Goal: Information Seeking & Learning: Learn about a topic

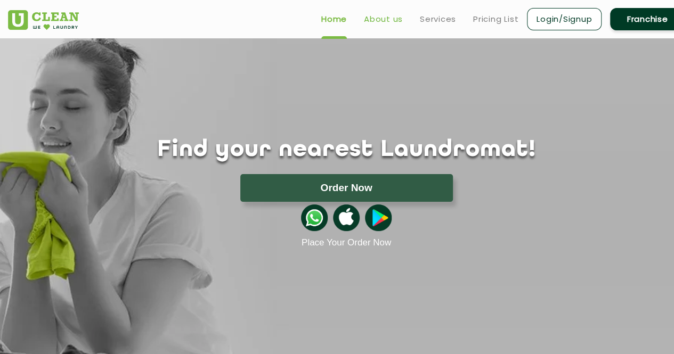
click at [385, 20] on link "About us" at bounding box center [383, 19] width 39 height 13
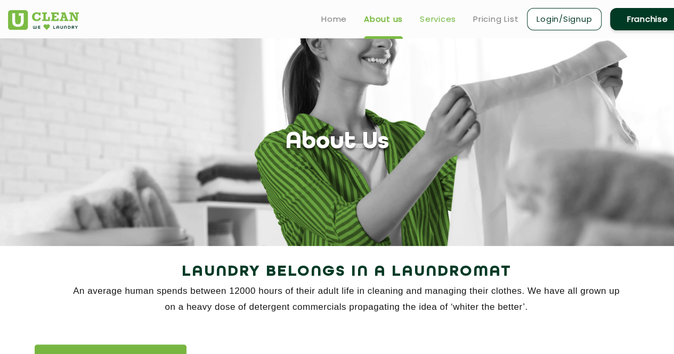
click at [430, 21] on link "Services" at bounding box center [438, 19] width 36 height 13
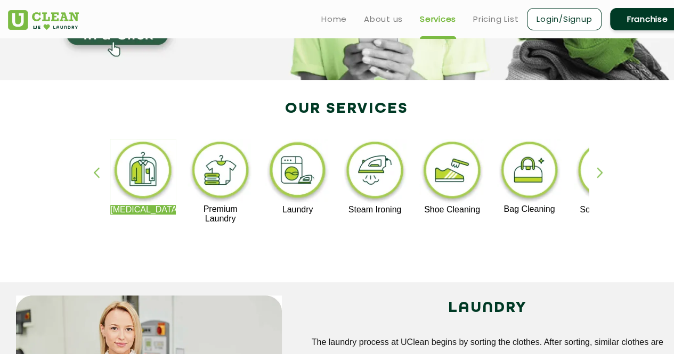
scroll to position [167, 0]
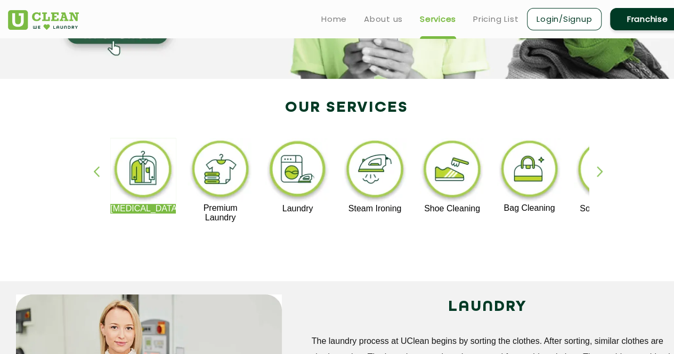
click at [596, 172] on div "button" at bounding box center [604, 180] width 16 height 29
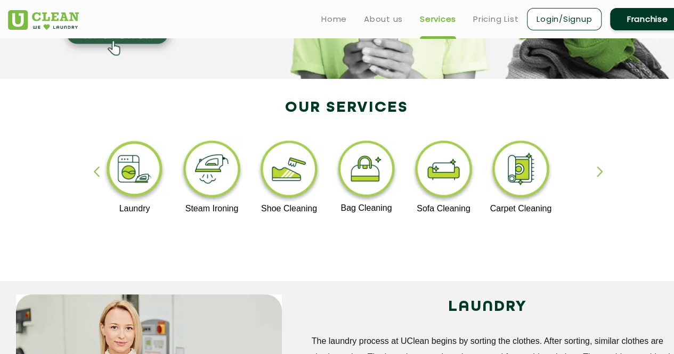
click at [280, 150] on img at bounding box center [289, 171] width 66 height 66
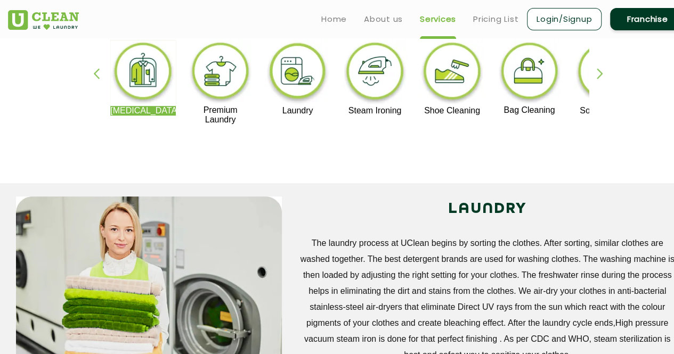
scroll to position [240, 0]
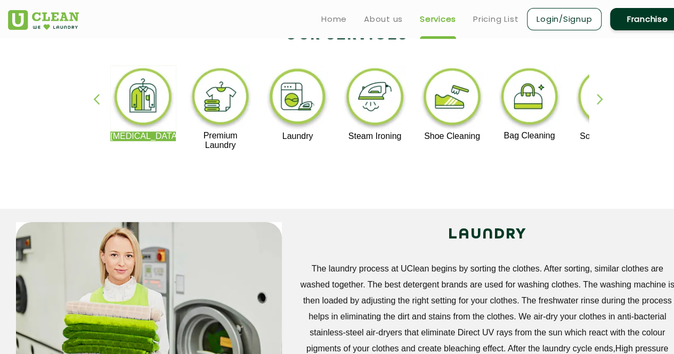
click at [600, 100] on div "button" at bounding box center [604, 108] width 16 height 29
